Goal: Find specific page/section: Find specific page/section

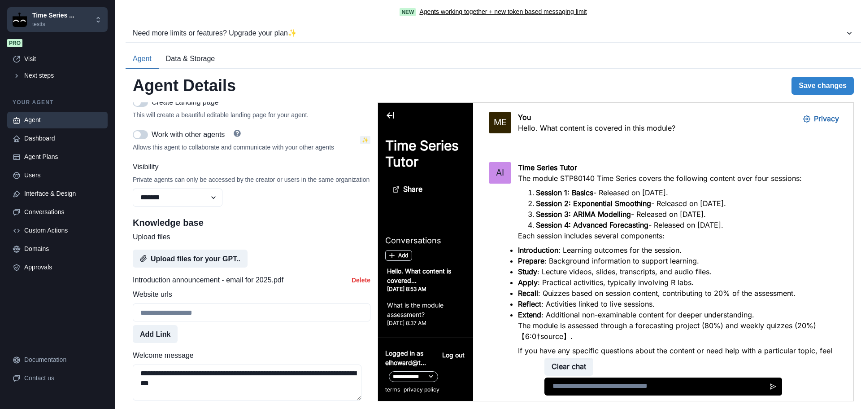
scroll to position [359, 0]
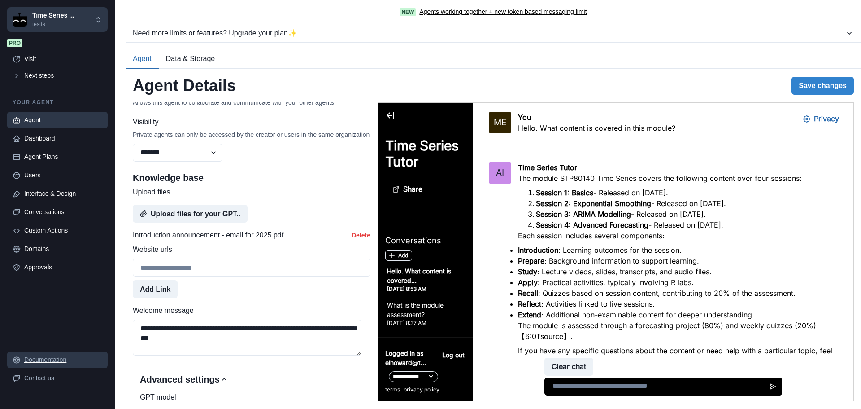
click at [57, 353] on link "Documentation" at bounding box center [57, 359] width 101 height 17
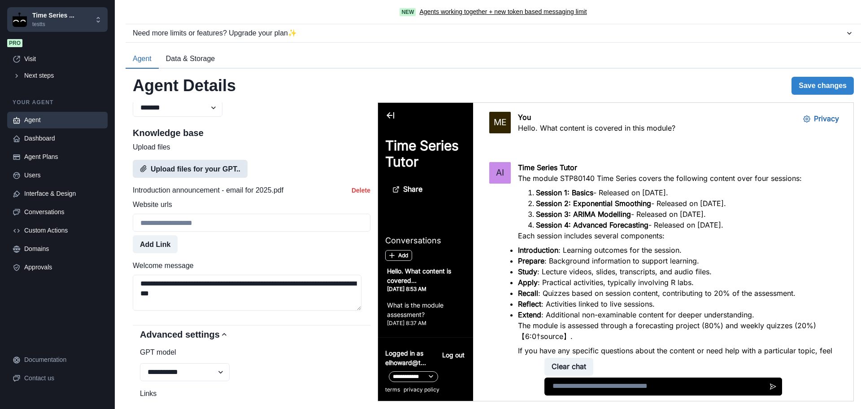
click at [171, 178] on button "Upload files for your GPT.." at bounding box center [190, 169] width 115 height 18
click at [50, 17] on p "Time Series ..." at bounding box center [53, 15] width 42 height 9
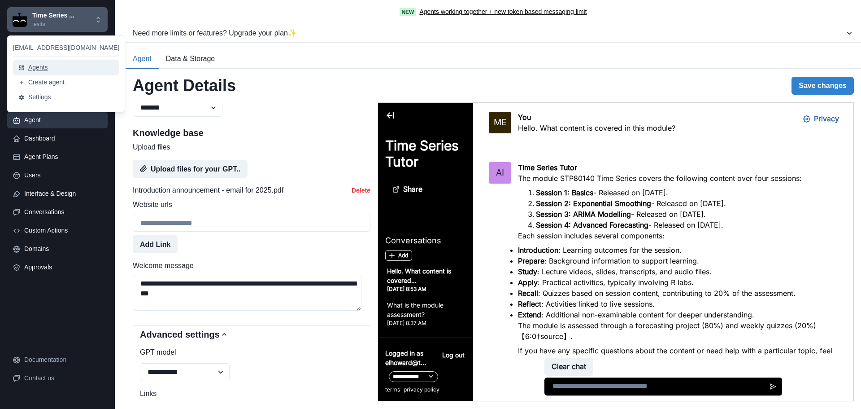
click at [43, 66] on button "Agents" at bounding box center [66, 67] width 106 height 15
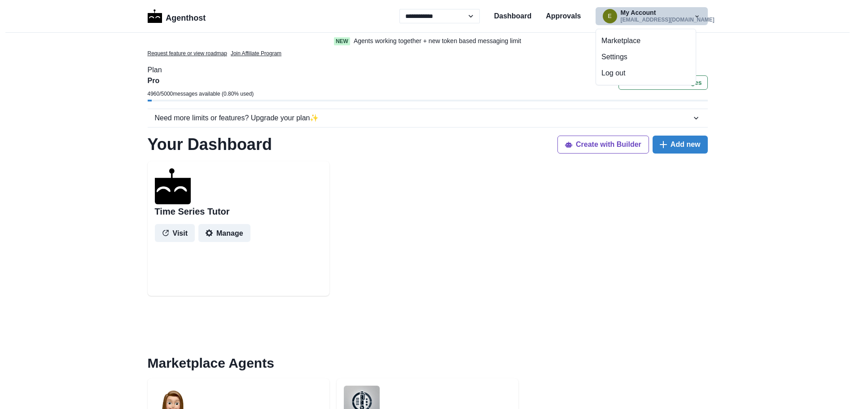
click at [636, 71] on button "Log out" at bounding box center [646, 73] width 100 height 16
